Goal: Ask a question

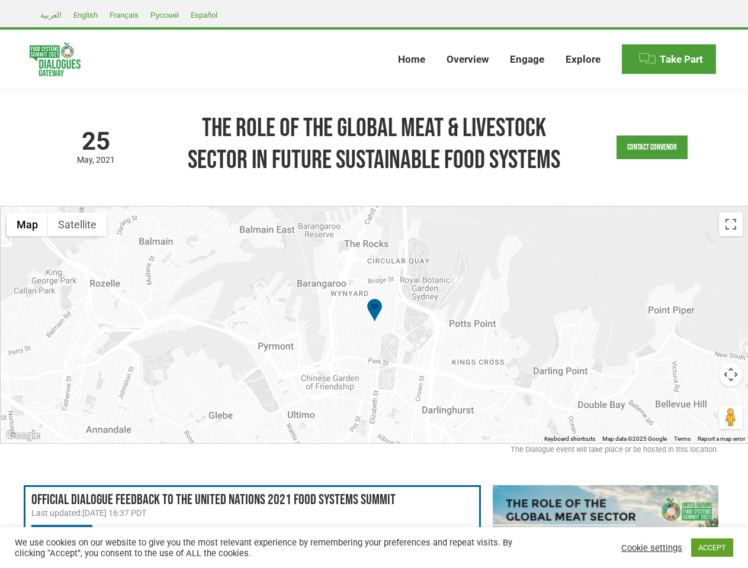
click at [374, 284] on div at bounding box center [375, 325] width 748 height 237
click at [652, 147] on link "Contact Convenor" at bounding box center [651, 148] width 71 height 24
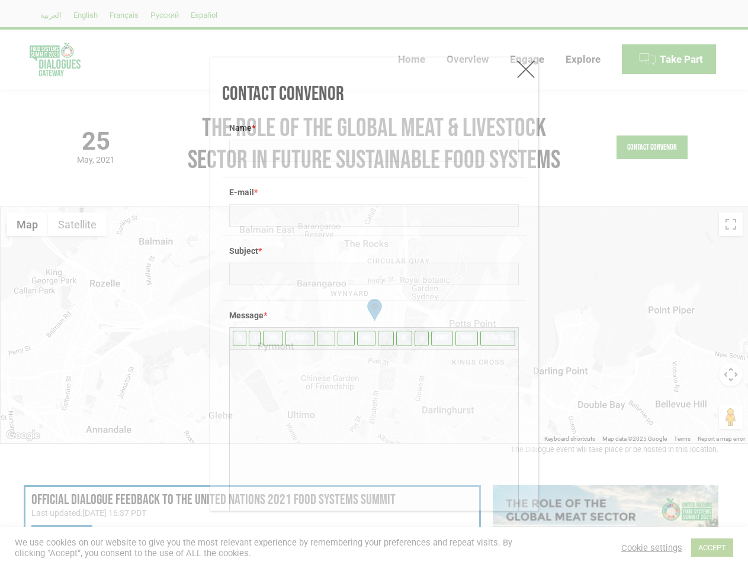
click at [374, 325] on div "Message * b i link b-quote del ins img ul ol li code more close tags" at bounding box center [374, 418] width 304 height 237
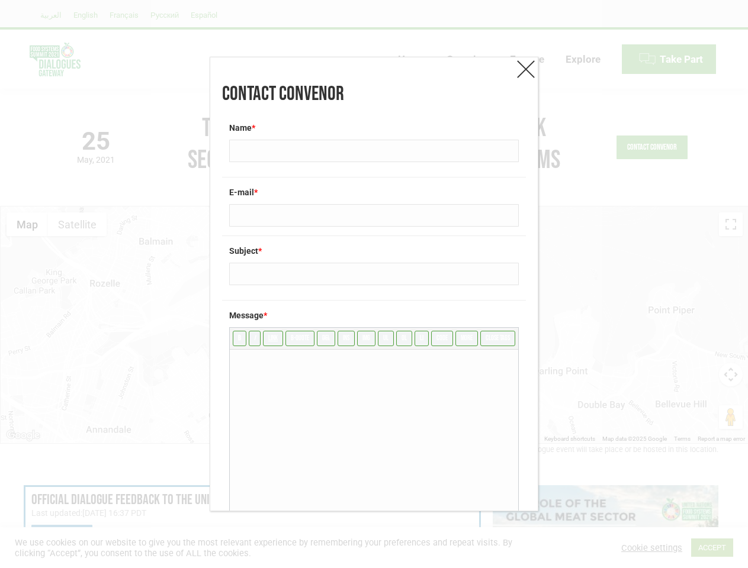
click at [374, 325] on div "Message * b i link b-quote del ins img ul ol li code more close tags" at bounding box center [374, 418] width 304 height 237
click at [374, 311] on label "Message *" at bounding box center [374, 316] width 290 height 12
click at [27, 224] on div "Contact Convenor Name * E-mail * Subject * Message * b i link b-quote del ins i…" at bounding box center [374, 284] width 748 height 568
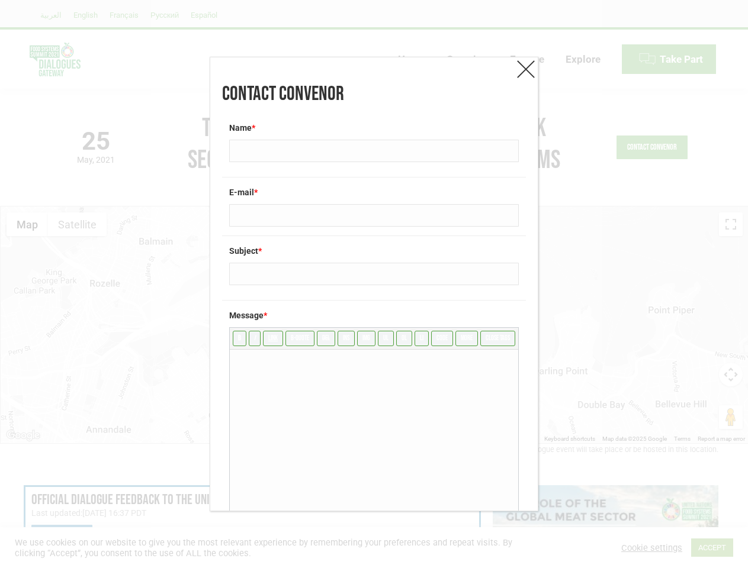
click at [77, 224] on div "Contact Convenor Name * E-mail * Subject * Message * b i link b-quote del ins i…" at bounding box center [374, 284] width 748 height 568
